Goal: Navigation & Orientation: Find specific page/section

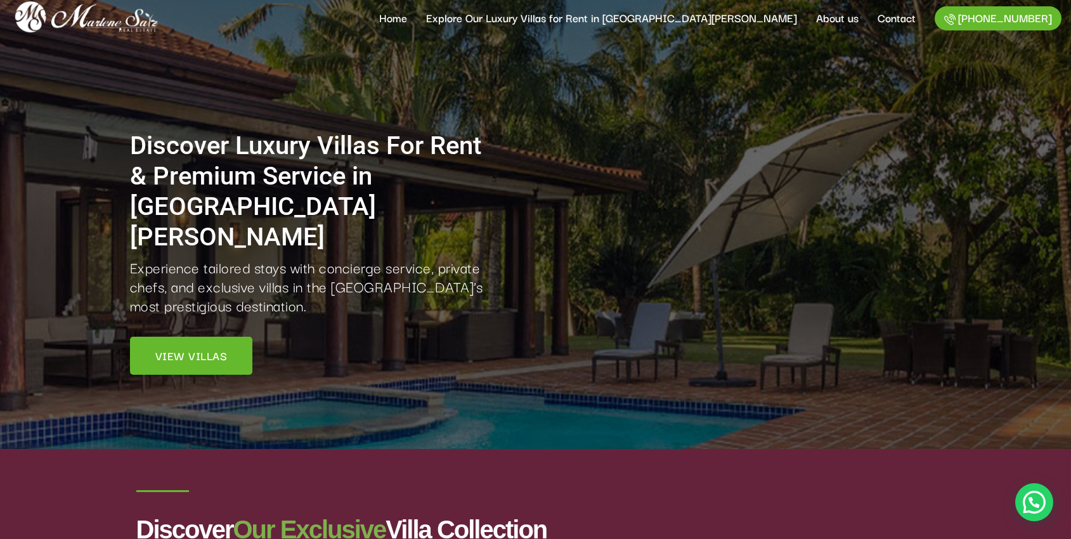
scroll to position [11, 0]
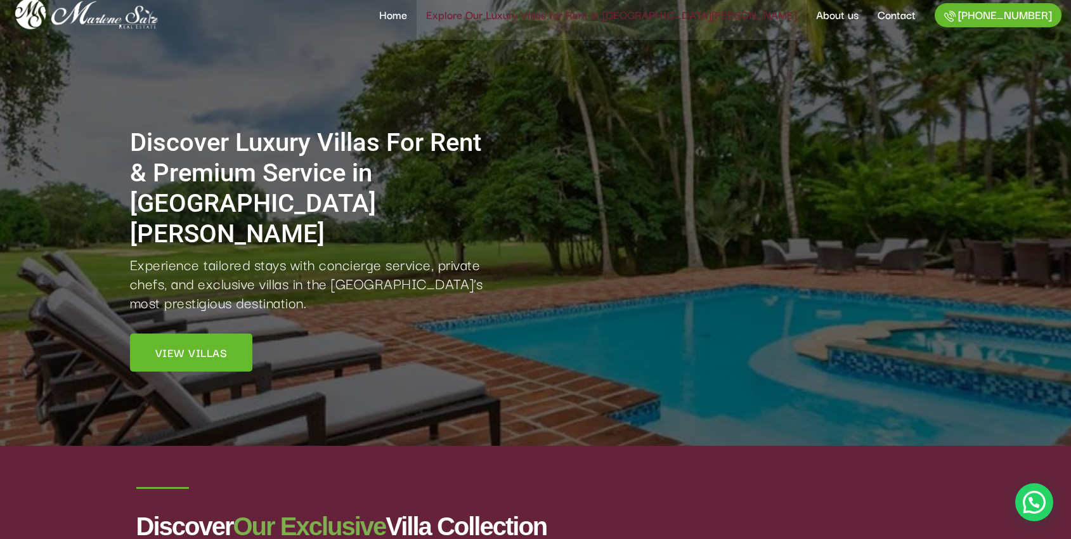
click at [613, 20] on link "Explore Our Luxury Villas for Rent in [GEOGRAPHIC_DATA][PERSON_NAME]" at bounding box center [612, 14] width 390 height 51
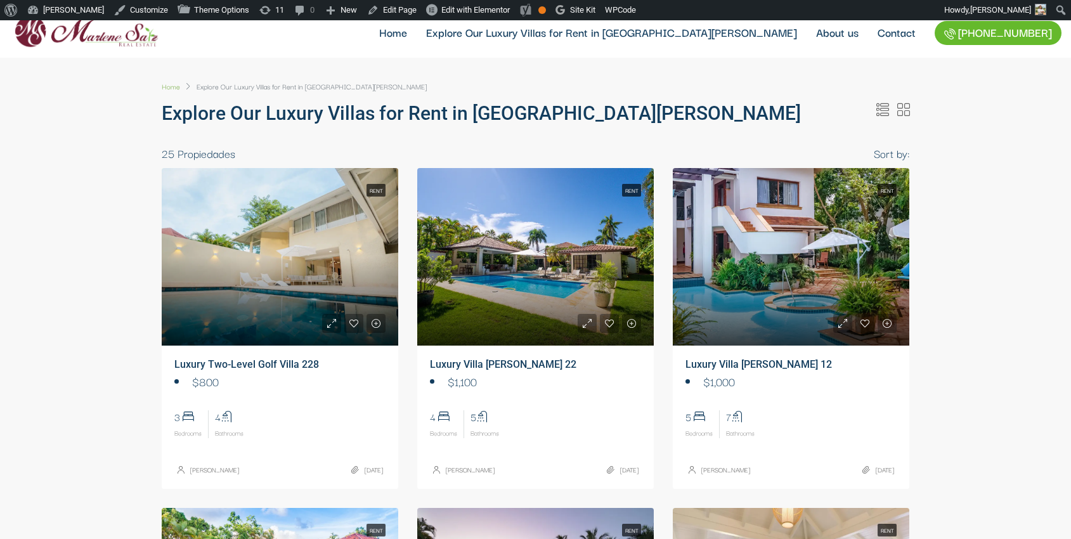
select select
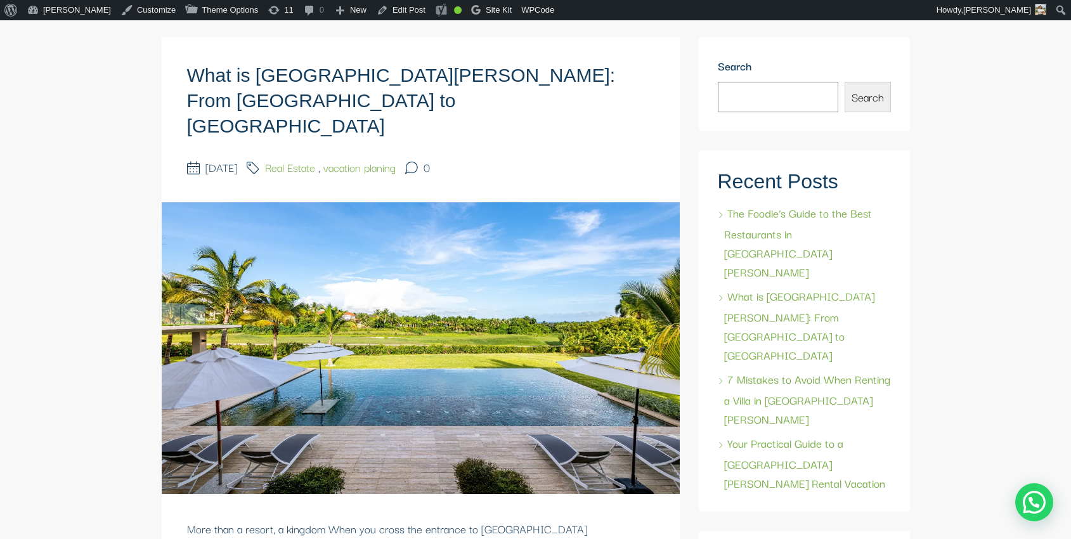
scroll to position [89, 0]
